Goal: Information Seeking & Learning: Check status

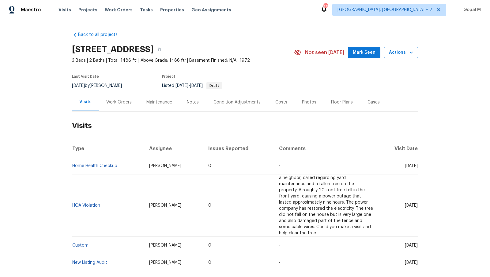
click at [118, 102] on div "Work Orders" at bounding box center [118, 102] width 25 height 6
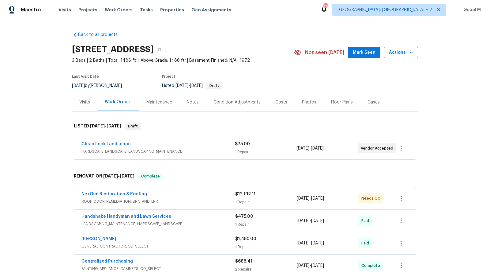
click at [223, 147] on div "Clean Look Landscape" at bounding box center [159, 144] width 154 height 7
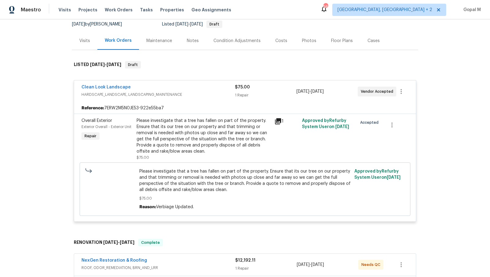
scroll to position [80, 0]
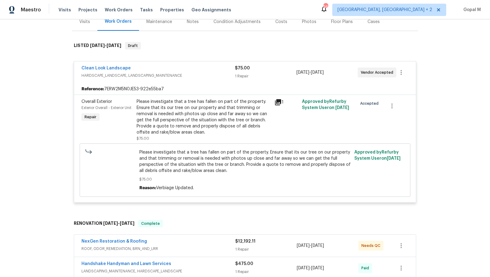
click at [216, 108] on div "Please investigate that a tree has fallen on part of the property. Ensure that …" at bounding box center [204, 116] width 134 height 37
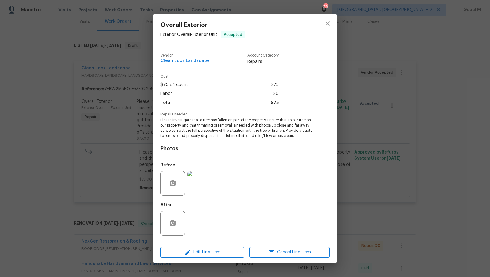
click at [124, 131] on div "Overall Exterior Exterior Overall - Exterior Unit Accepted Vendor Clean Look La…" at bounding box center [245, 138] width 490 height 277
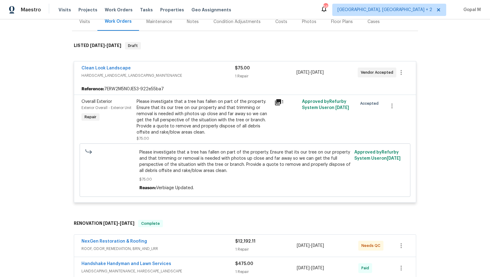
scroll to position [115, 0]
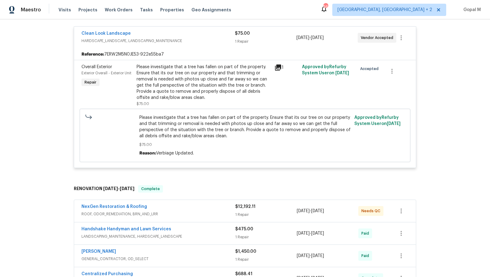
click at [211, 211] on span "ROOF, ODOR_REMEDIATION, BRN_AND_LRR" at bounding box center [159, 214] width 154 height 6
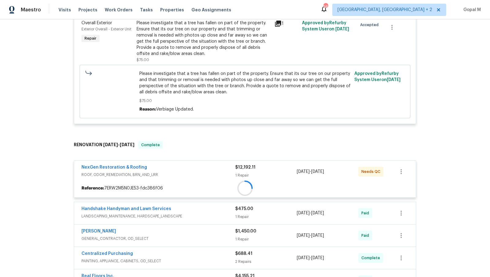
scroll to position [166, 0]
